Goal: Find specific page/section: Find specific page/section

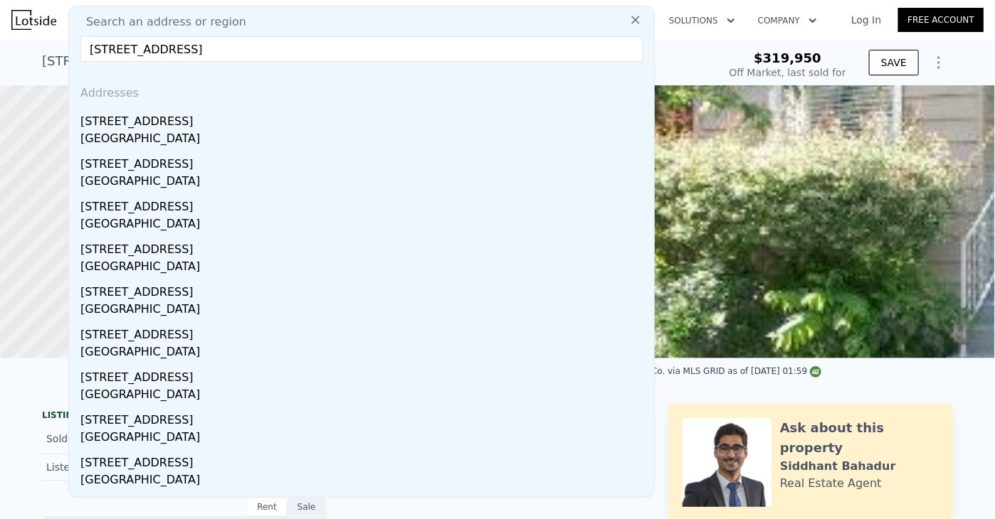
drag, startPoint x: 623, startPoint y: 24, endPoint x: 608, endPoint y: 24, distance: 15.7
click at [628, 24] on icon at bounding box center [635, 20] width 14 height 14
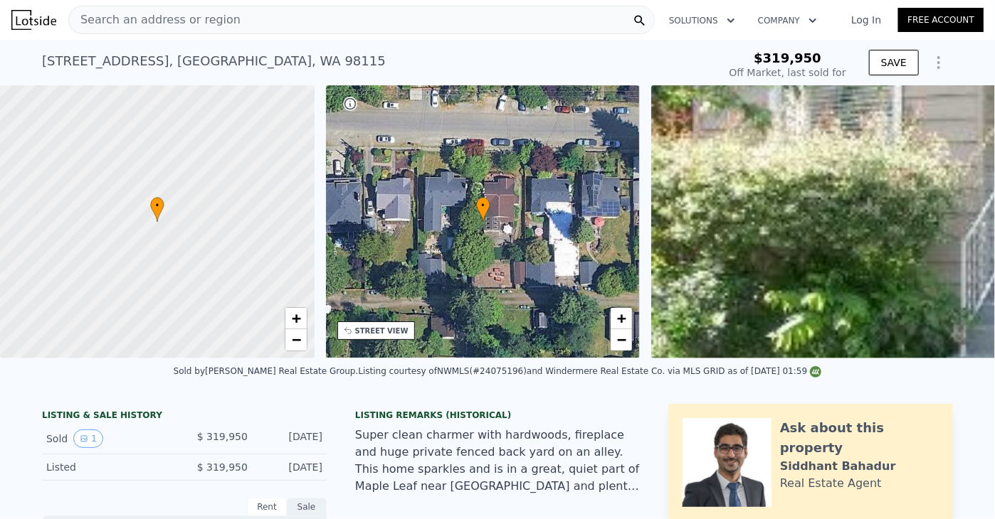
click at [443, 38] on nav "Search an address or region Solutions Company Open main menu Log In Free Account" at bounding box center [497, 20] width 995 height 40
click at [439, 21] on div "Search an address or region" at bounding box center [361, 20] width 586 height 28
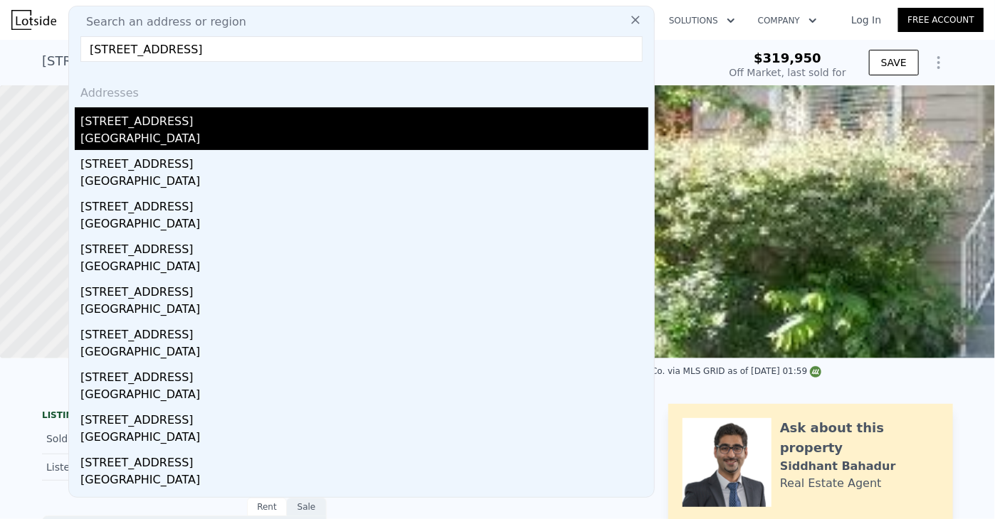
type input "[STREET_ADDRESS]"
click at [166, 122] on div "[STREET_ADDRESS]" at bounding box center [364, 118] width 568 height 23
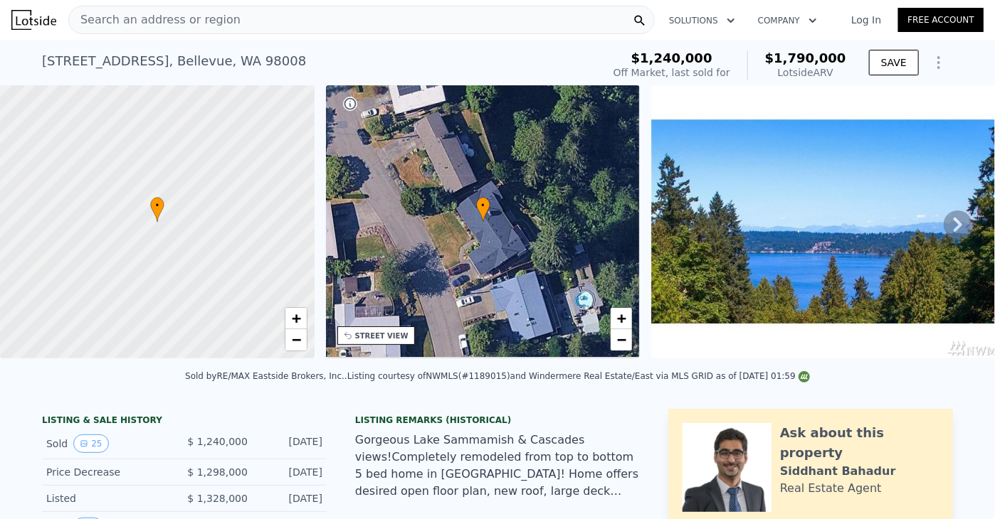
click at [278, 21] on div "Search an address or region" at bounding box center [361, 20] width 586 height 28
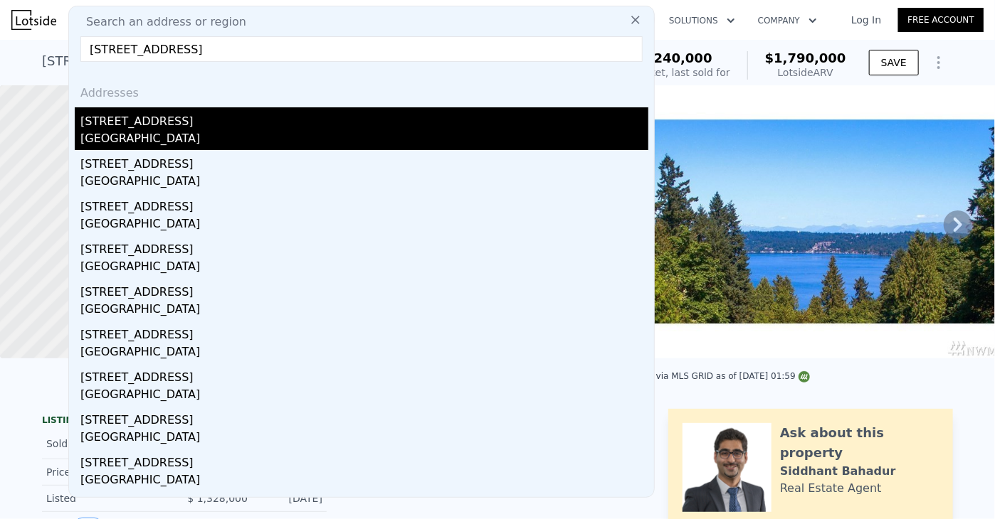
type input "[STREET_ADDRESS]"
click at [175, 122] on div "[STREET_ADDRESS]" at bounding box center [364, 118] width 568 height 23
